Goal: Task Accomplishment & Management: Complete application form

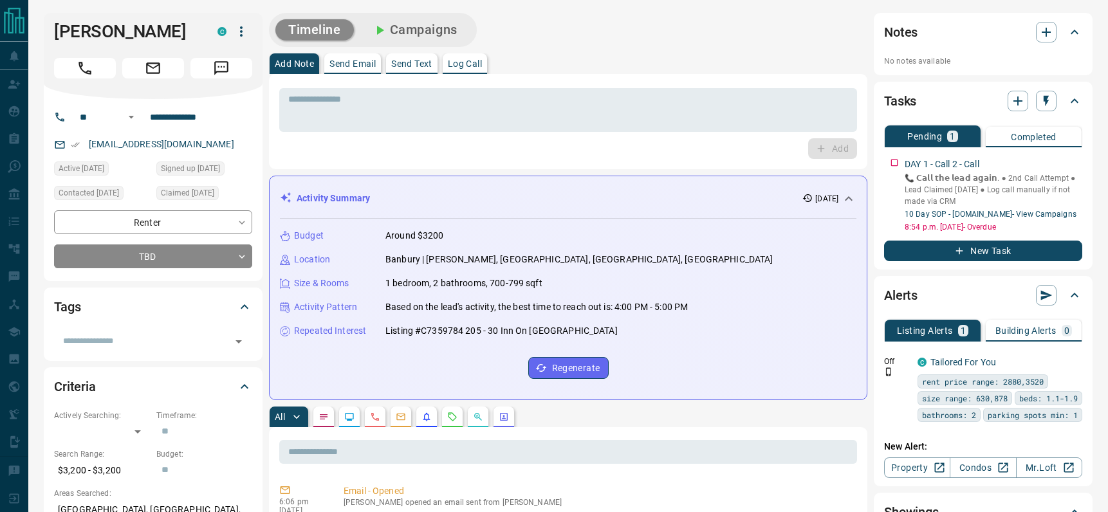
drag, startPoint x: 453, startPoint y: 62, endPoint x: 447, endPoint y: 83, distance: 21.6
click at [453, 62] on p "Log Call" at bounding box center [465, 63] width 34 height 9
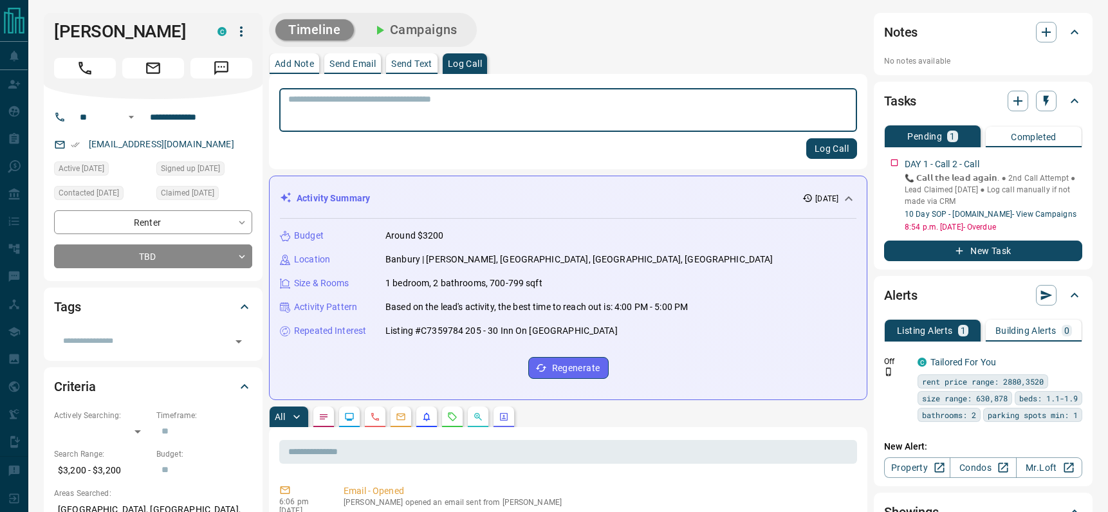
click at [404, 120] on textarea at bounding box center [568, 110] width 560 height 33
type textarea "**********"
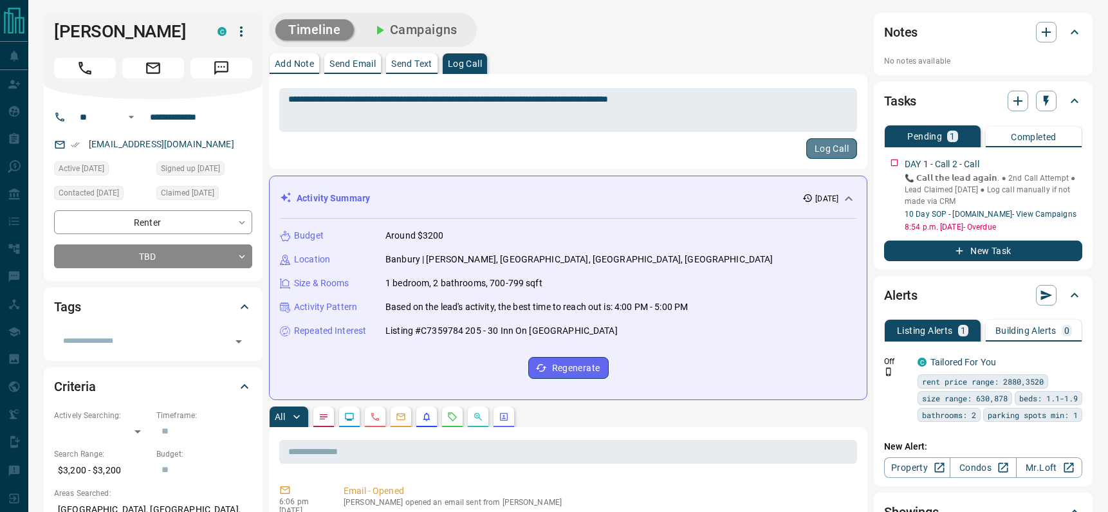
click at [830, 149] on button "Log Call" at bounding box center [831, 148] width 51 height 21
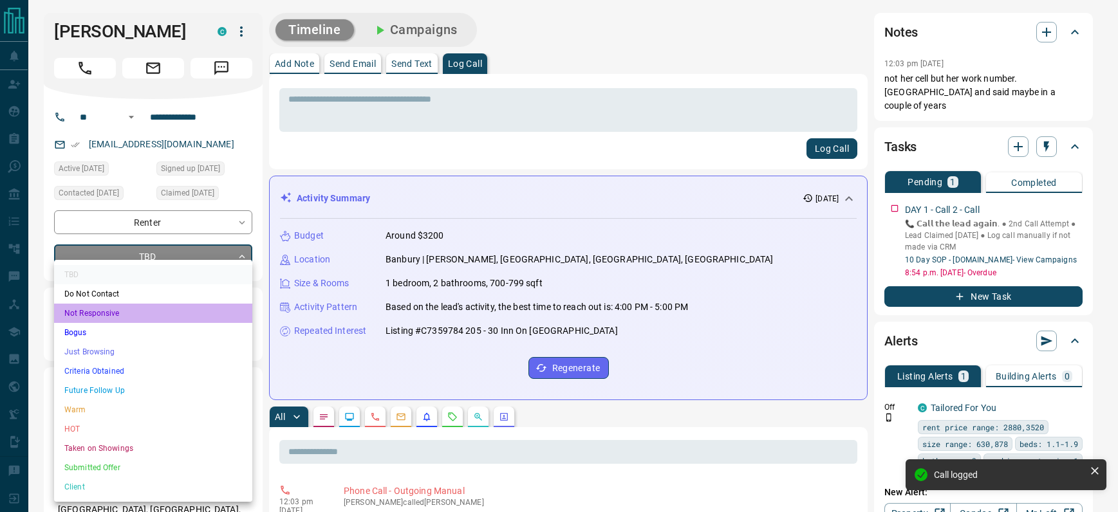
click at [106, 313] on li "Not Responsive" at bounding box center [153, 313] width 198 height 19
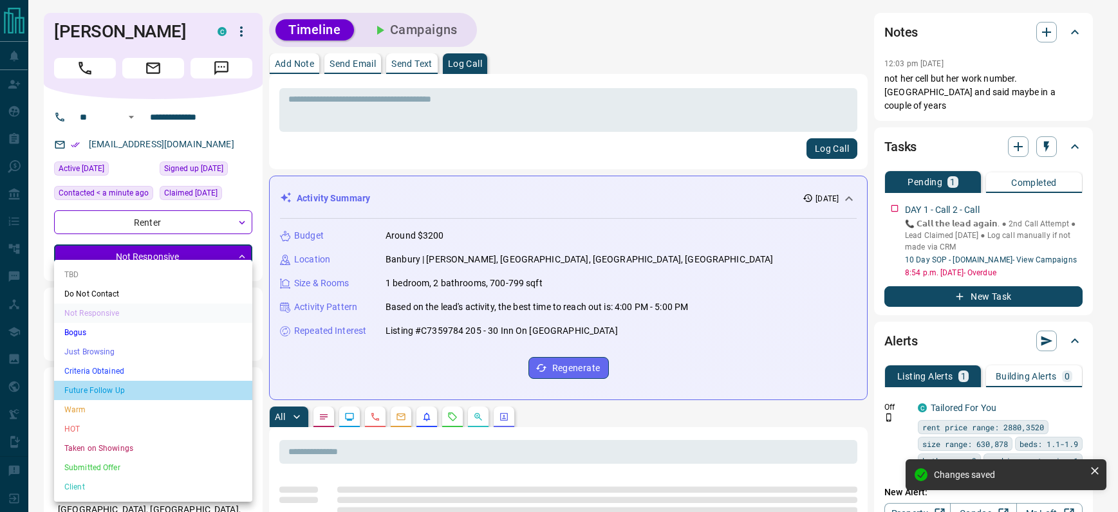
click at [115, 391] on li "Future Follow Up" at bounding box center [153, 390] width 198 height 19
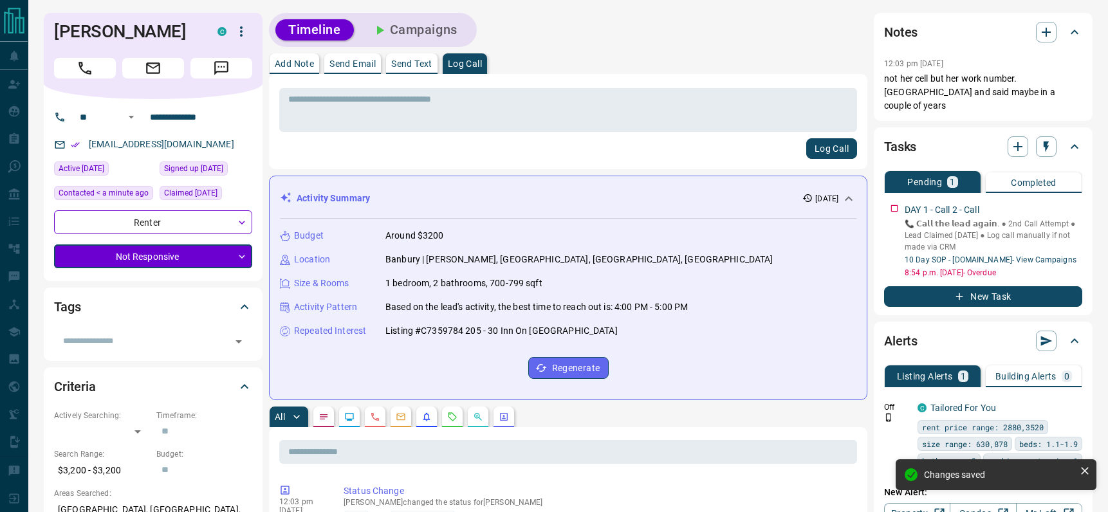
type input "*"
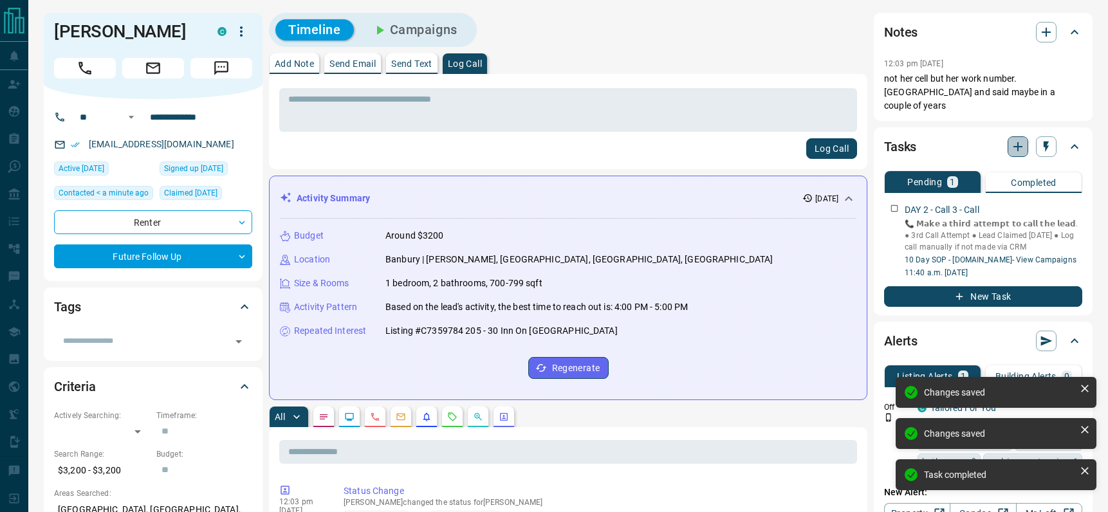
click at [1017, 148] on icon "button" at bounding box center [1017, 146] width 9 height 9
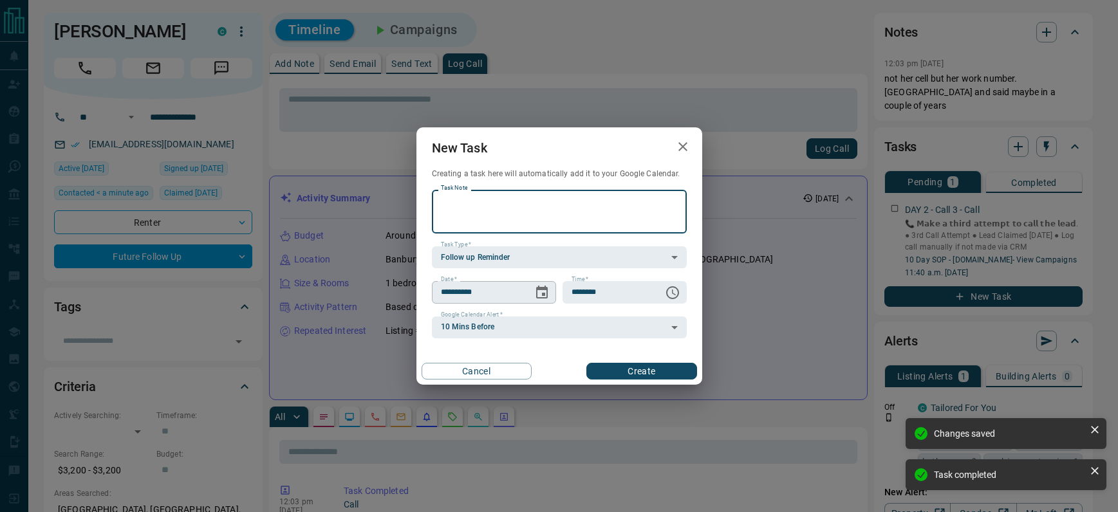
click at [539, 287] on icon "Choose date, selected date is Aug 15, 2025" at bounding box center [542, 292] width 12 height 13
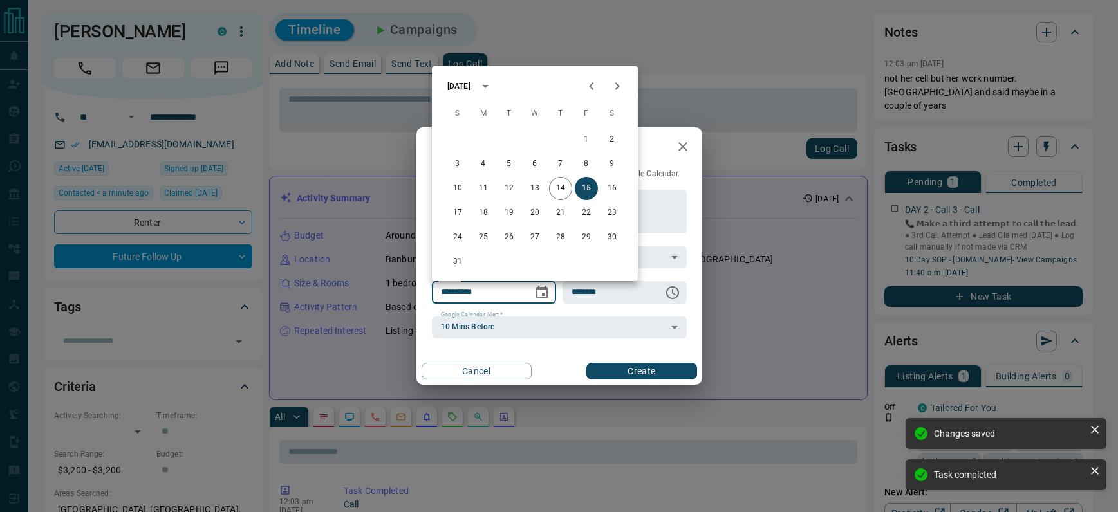
click at [614, 88] on icon "Next month" at bounding box center [616, 85] width 15 height 15
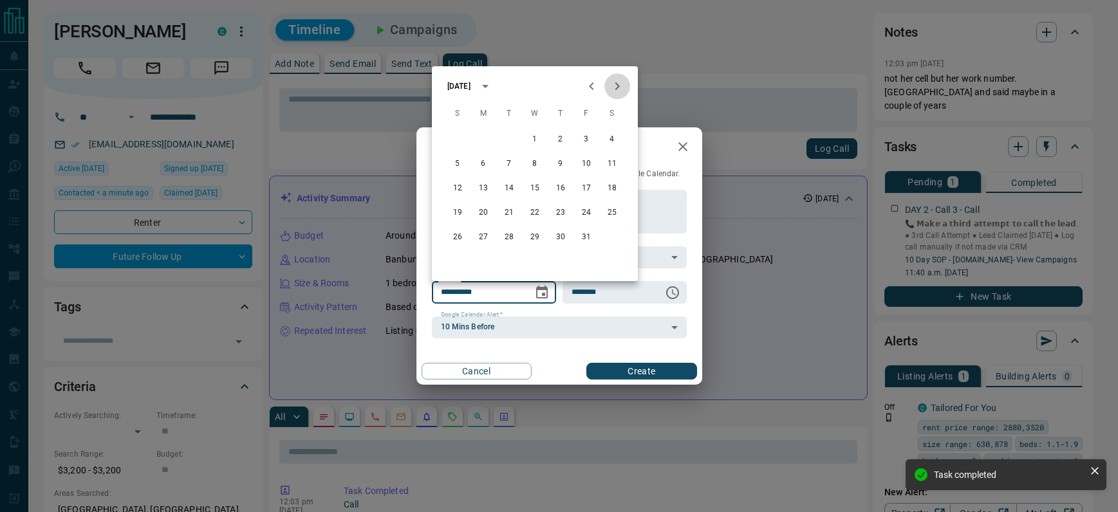
click at [614, 88] on icon "Next month" at bounding box center [616, 85] width 15 height 15
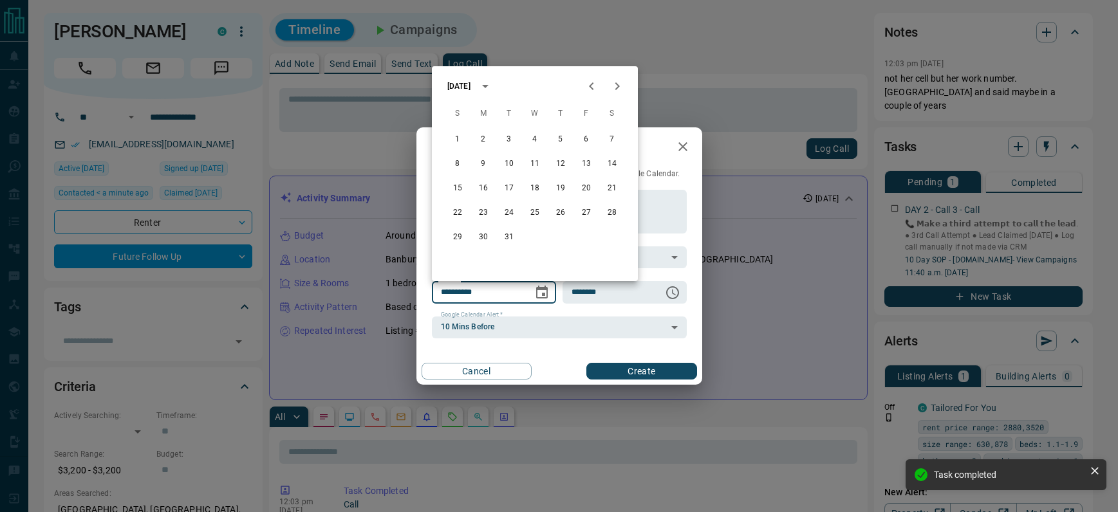
click at [614, 88] on icon "Next month" at bounding box center [616, 85] width 15 height 15
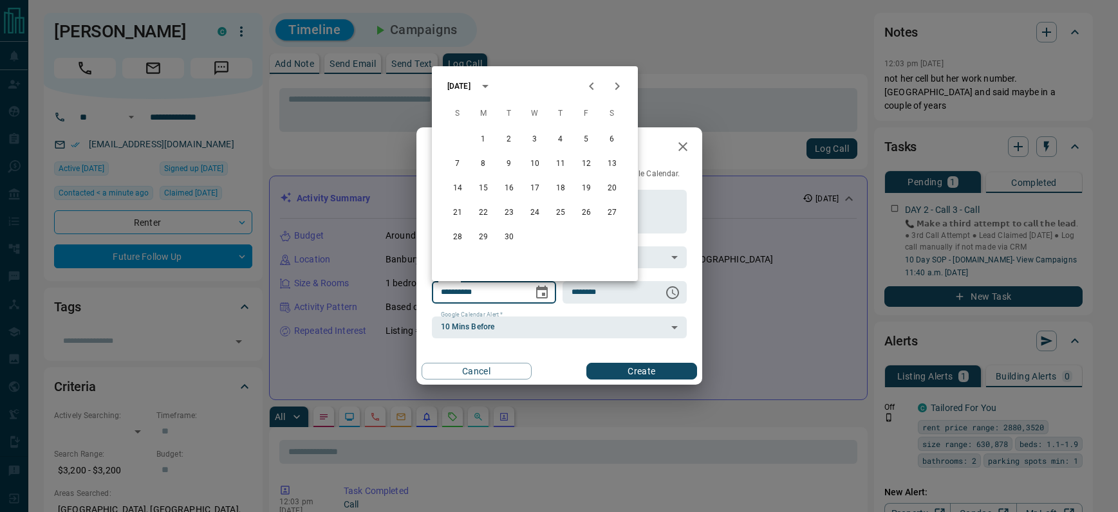
click at [614, 88] on icon "Next month" at bounding box center [616, 85] width 15 height 15
click at [528, 209] on button "22" at bounding box center [534, 212] width 23 height 23
type input "**********"
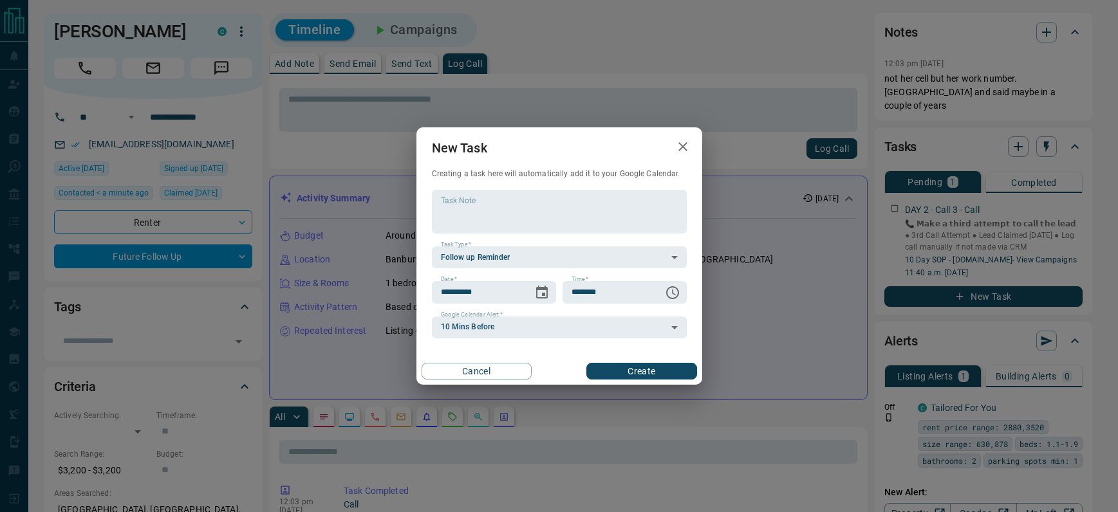
click at [634, 376] on button "Create" at bounding box center [641, 371] width 110 height 17
